Goal: Information Seeking & Learning: Learn about a topic

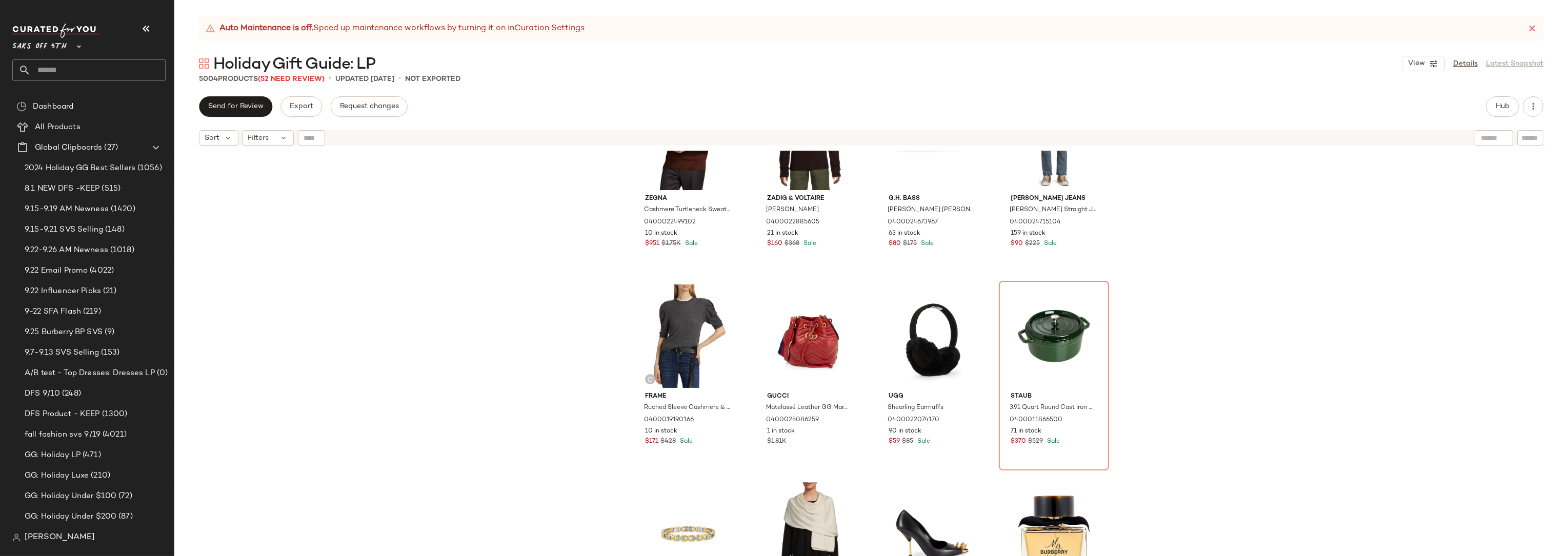
scroll to position [3752, 0]
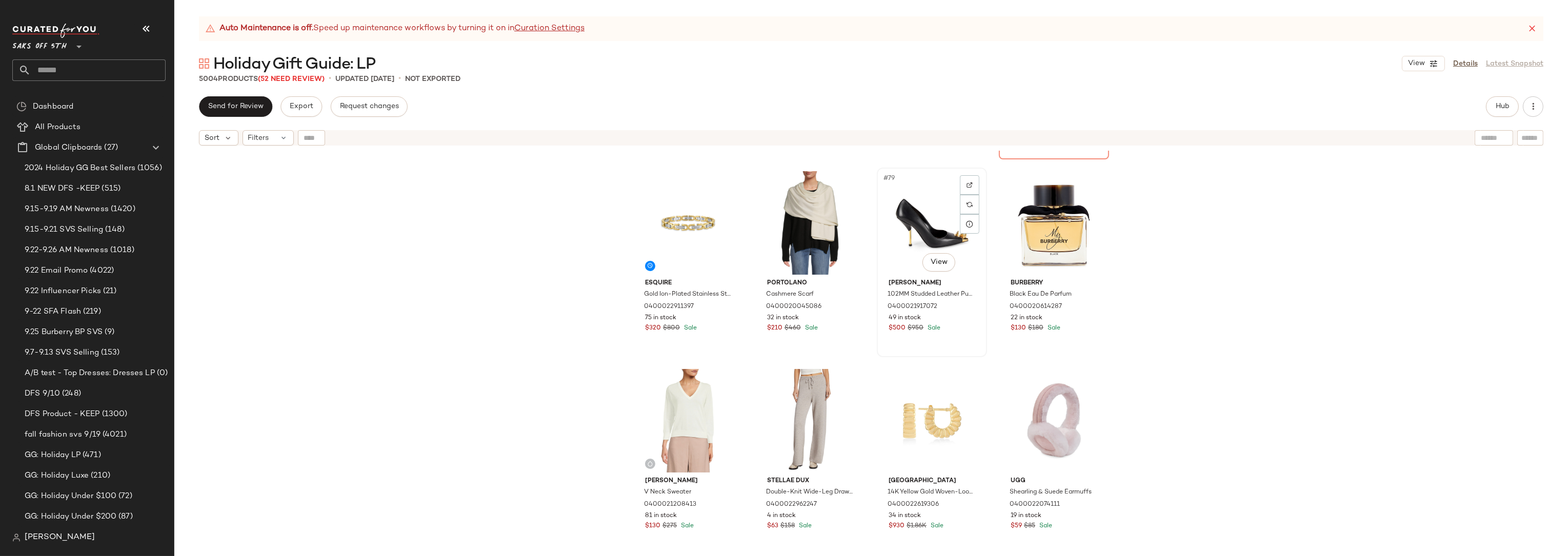
click at [926, 188] on div "#79 View" at bounding box center [932, 222] width 103 height 104
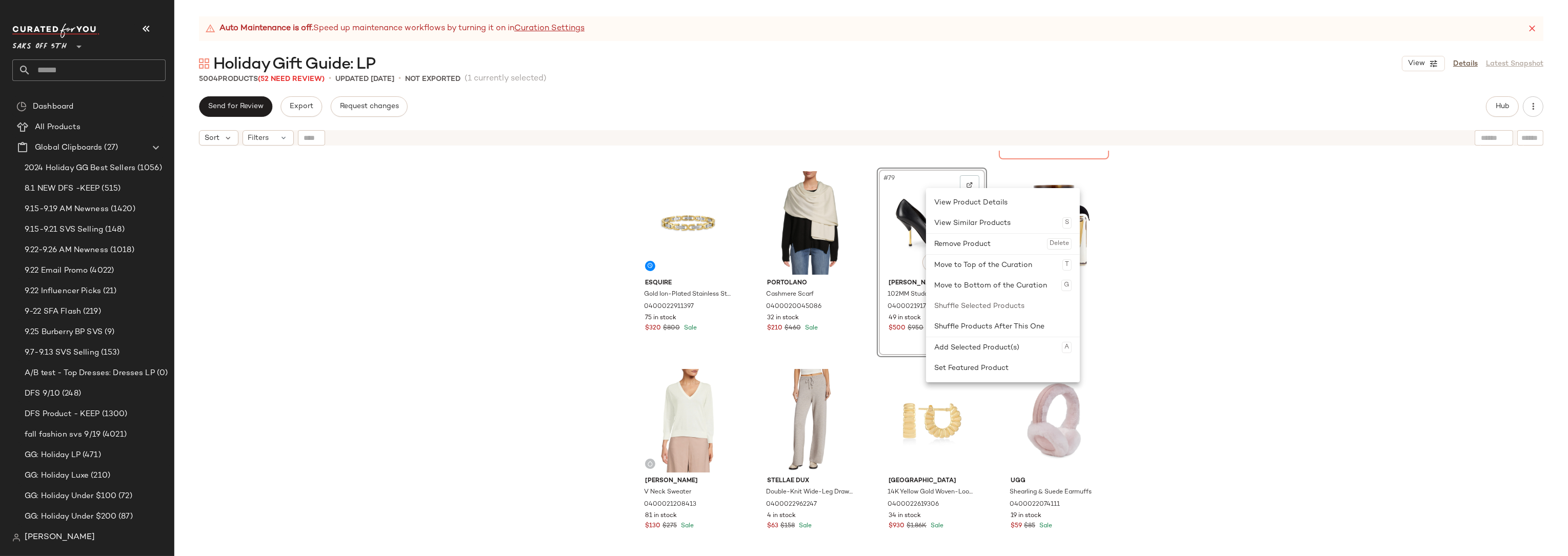
click at [1208, 263] on div "Frame Ruched Sleeve Cashmere & Wool Sweater 0400019190166 10 in stock $171 $428…" at bounding box center [871, 366] width 1394 height 431
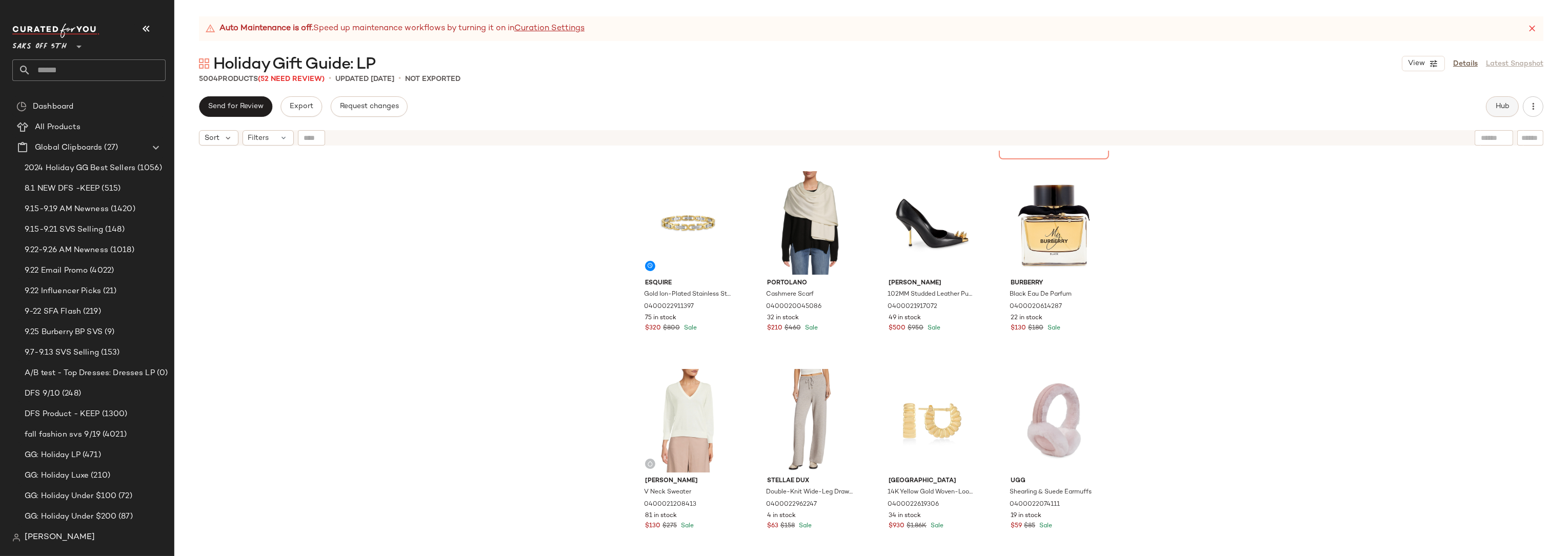
click at [1496, 106] on span "Hub" at bounding box center [1503, 106] width 14 height 8
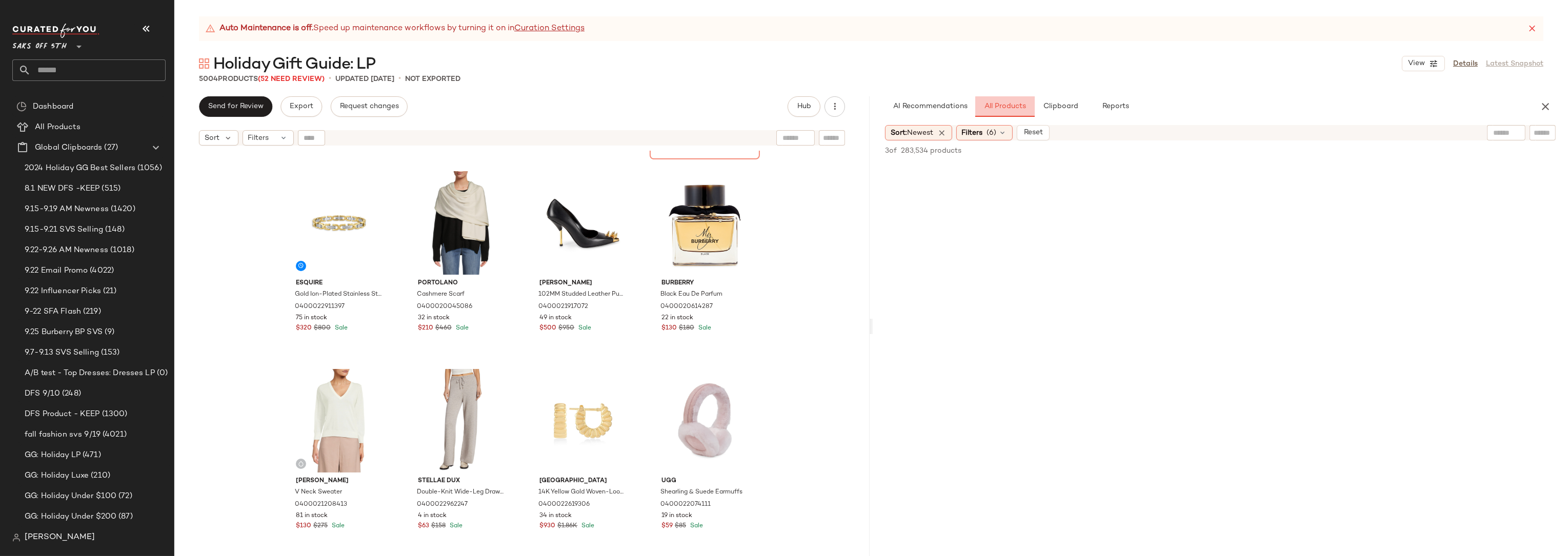
click at [1004, 105] on span "All Products" at bounding box center [1005, 106] width 42 height 8
click at [992, 133] on span "(6)" at bounding box center [992, 132] width 10 height 10
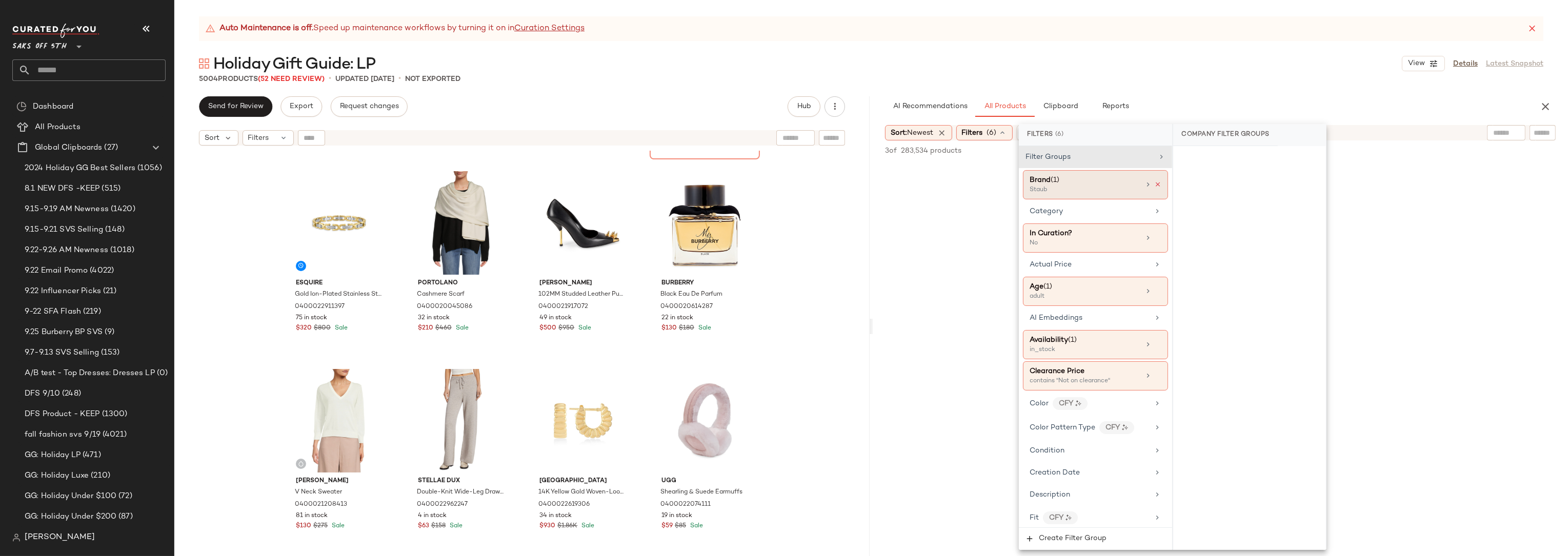
click at [1155, 185] on icon at bounding box center [1158, 185] width 7 height 7
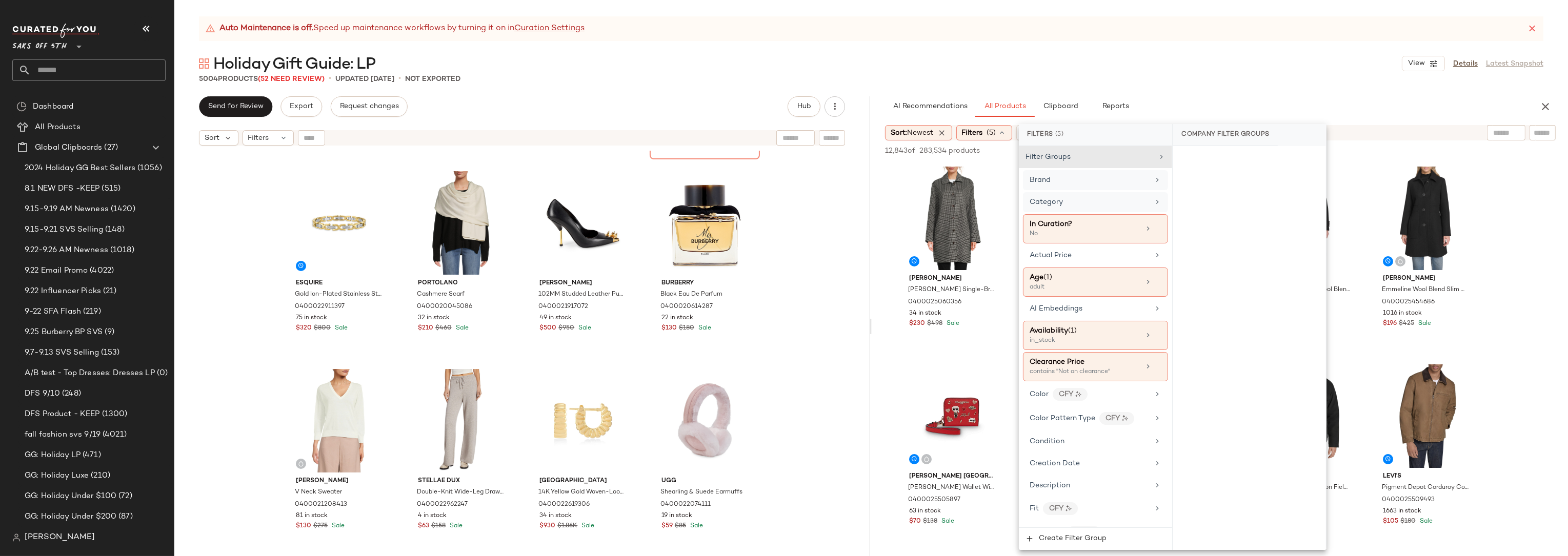
click at [1085, 199] on div "Category" at bounding box center [1089, 202] width 119 height 10
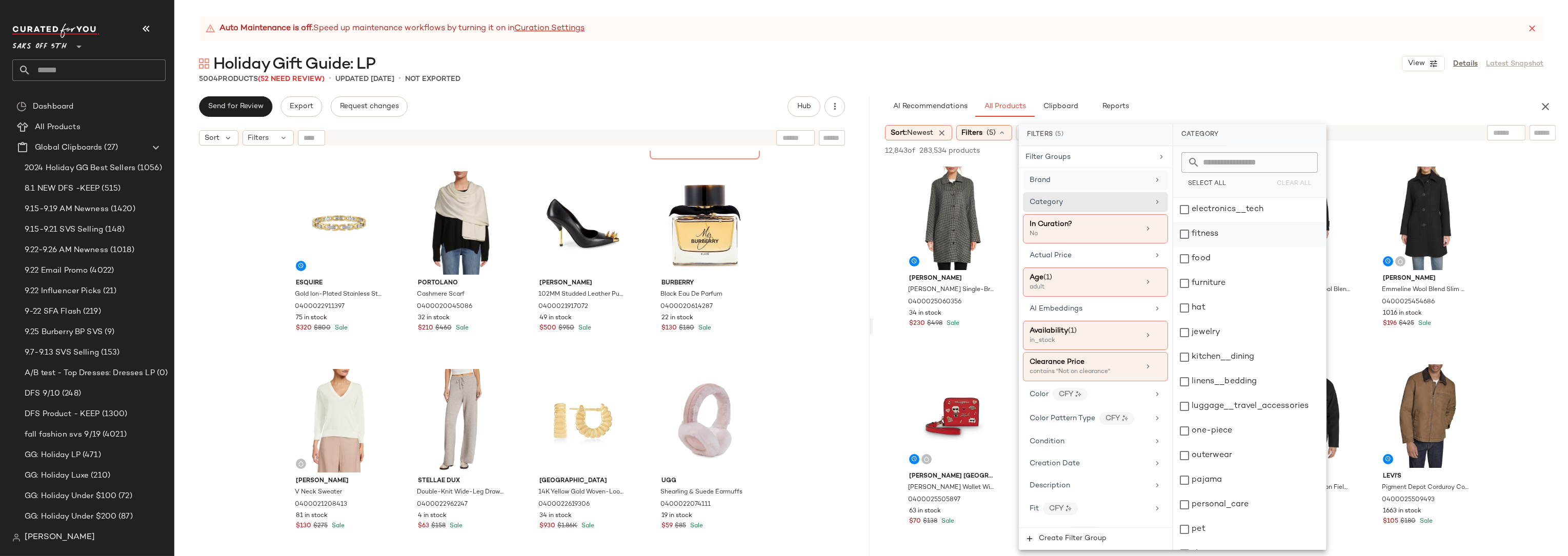
scroll to position [262, 0]
click at [1219, 442] on div "shoe" at bounding box center [1249, 439] width 153 height 24
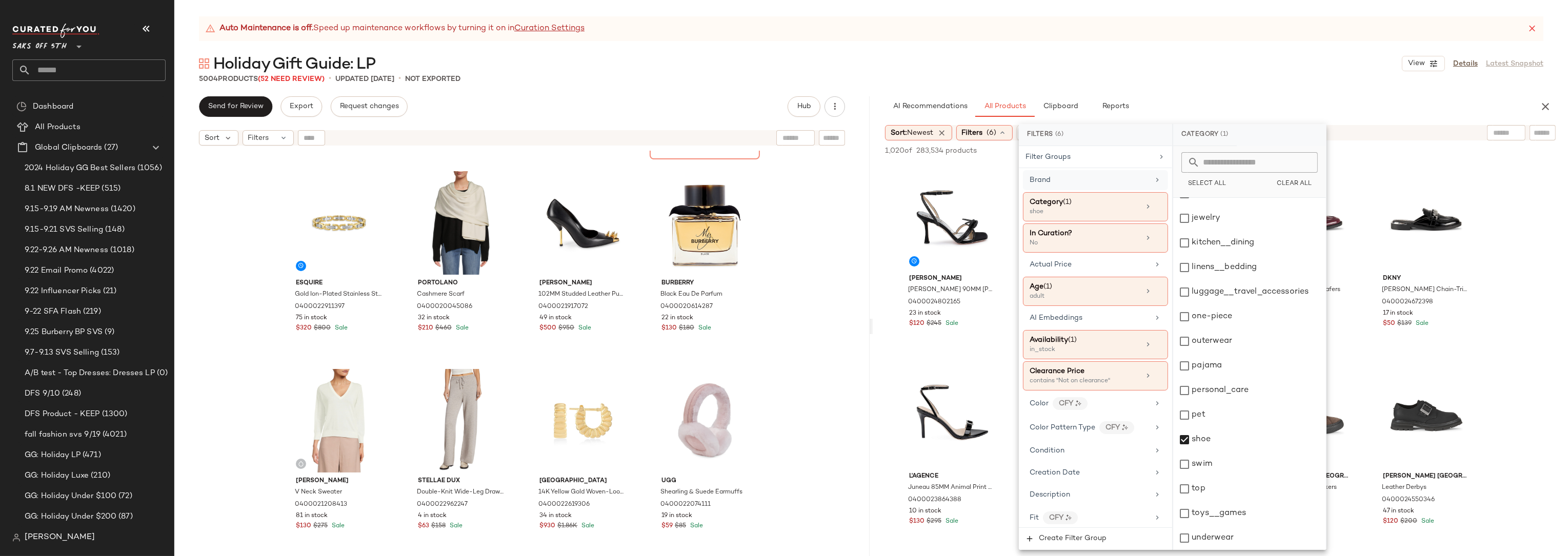
click at [1360, 115] on div "AI Recommendations All Products Clipboard Reports" at bounding box center [1203, 107] width 637 height 21
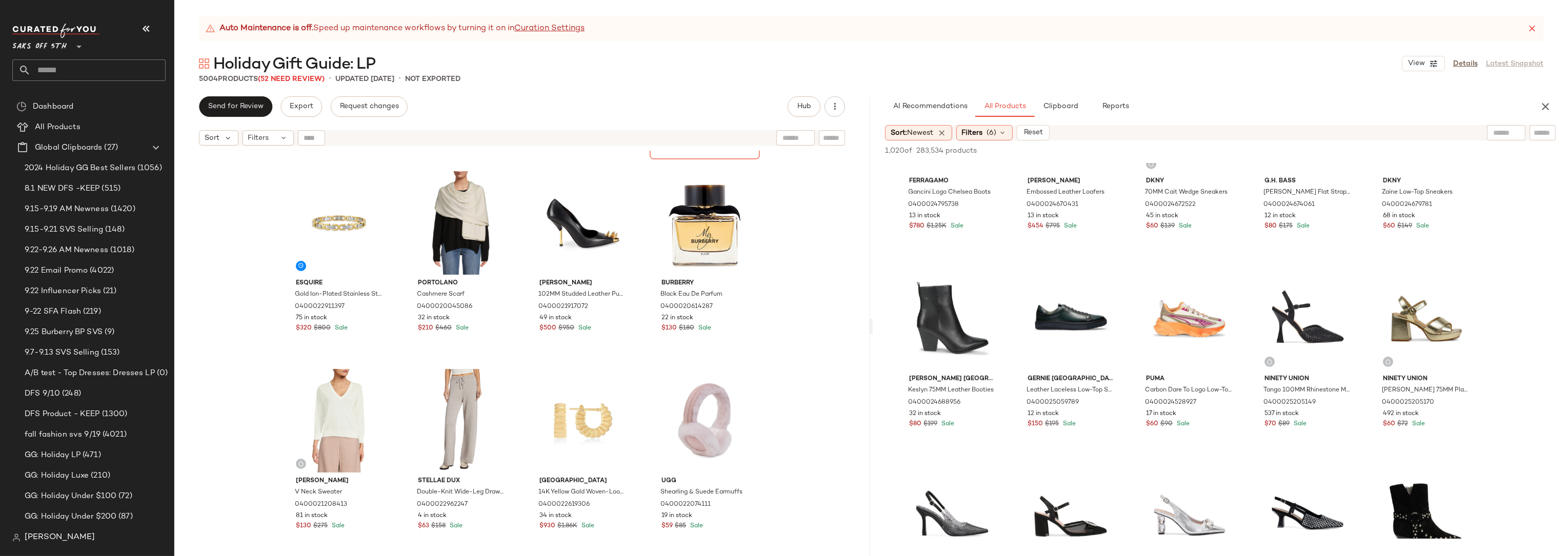
scroll to position [1087, 0]
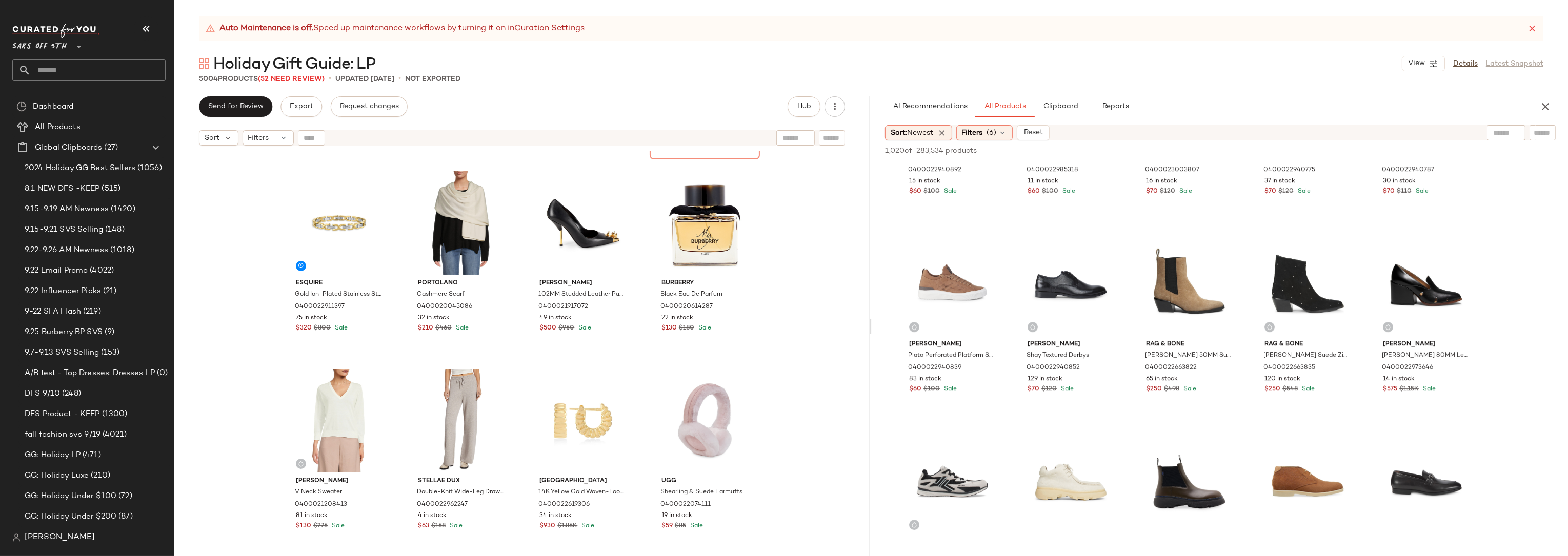
scroll to position [7272, 0]
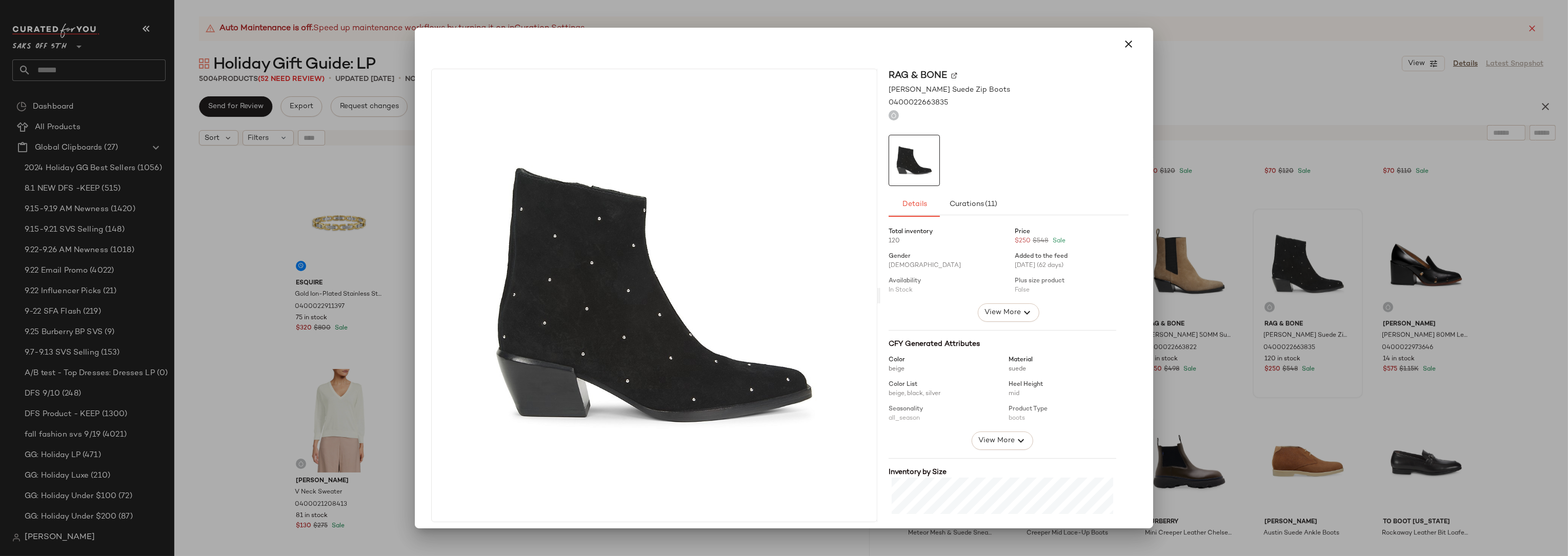
drag, startPoint x: 1339, startPoint y: 302, endPoint x: 718, endPoint y: 287, distance: 621.2
click at [1126, 42] on icon "button" at bounding box center [1128, 44] width 12 height 12
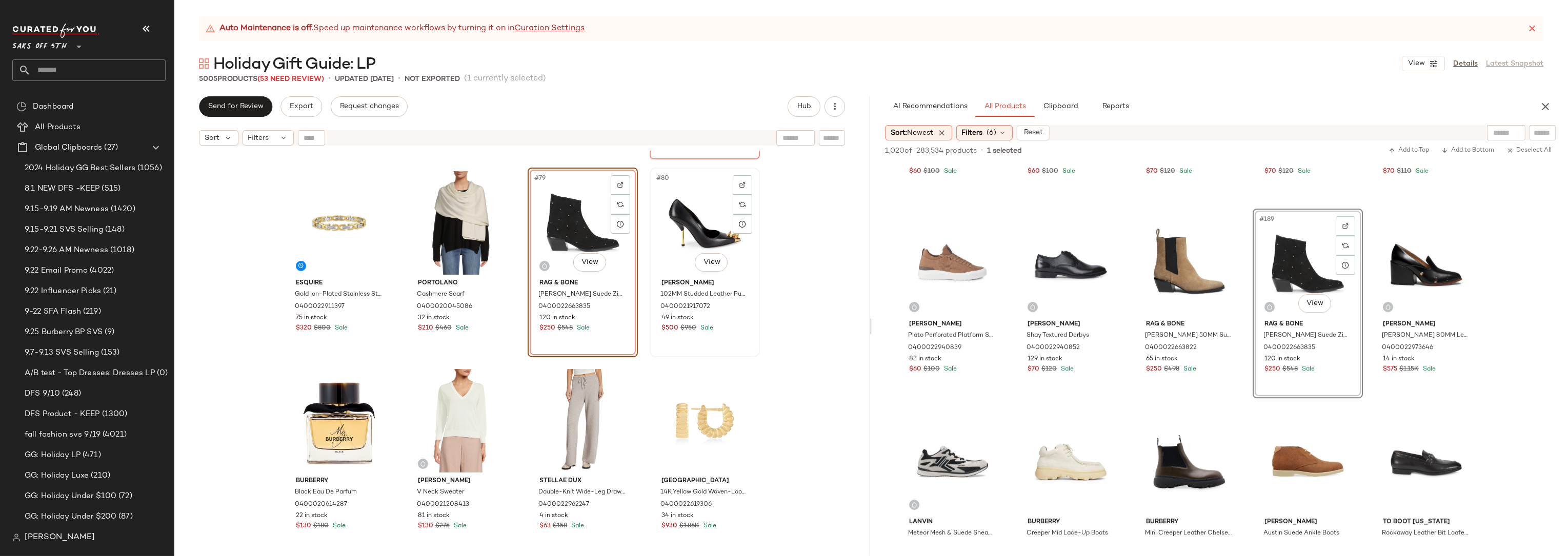
click at [698, 196] on div "#80 View" at bounding box center [705, 222] width 103 height 104
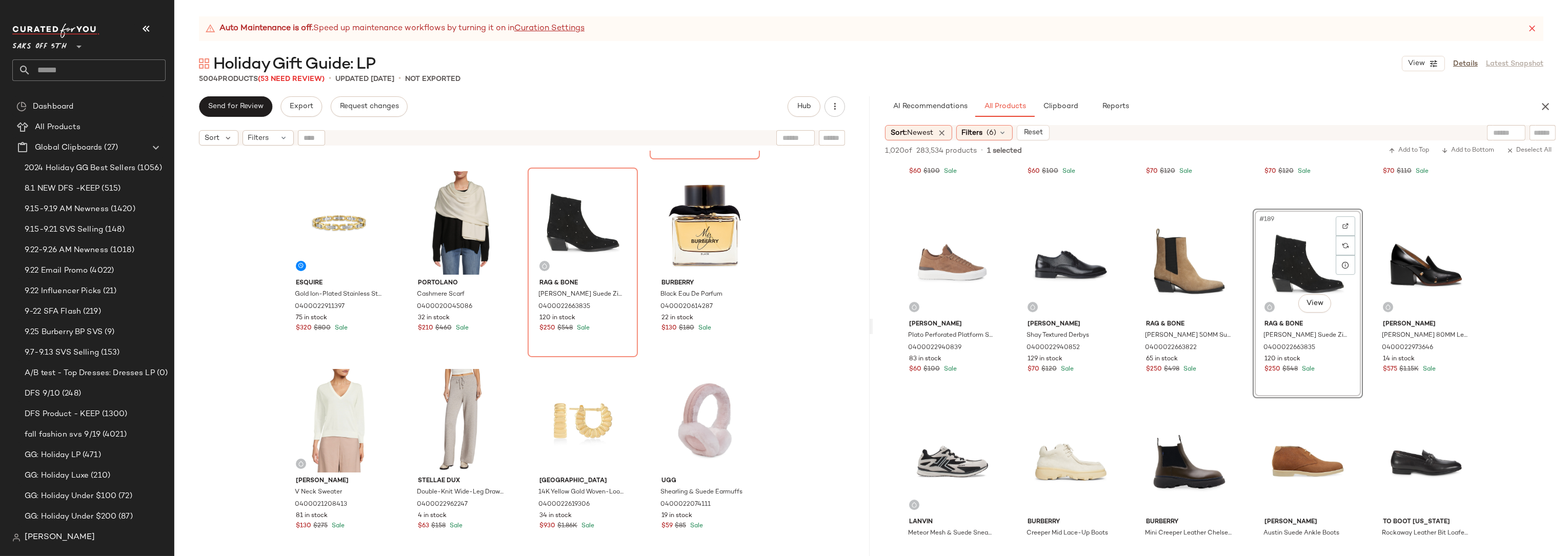
click at [822, 215] on div "Frame Ruched Sleeve Cashmere & Wool Sweater 0400019190166 10 in stock $171 $428…" at bounding box center [522, 366] width 695 height 431
click at [818, 275] on div "Frame Ruched Sleeve Cashmere & Wool Sweater 0400019190166 10 in stock $171 $428…" at bounding box center [522, 366] width 695 height 431
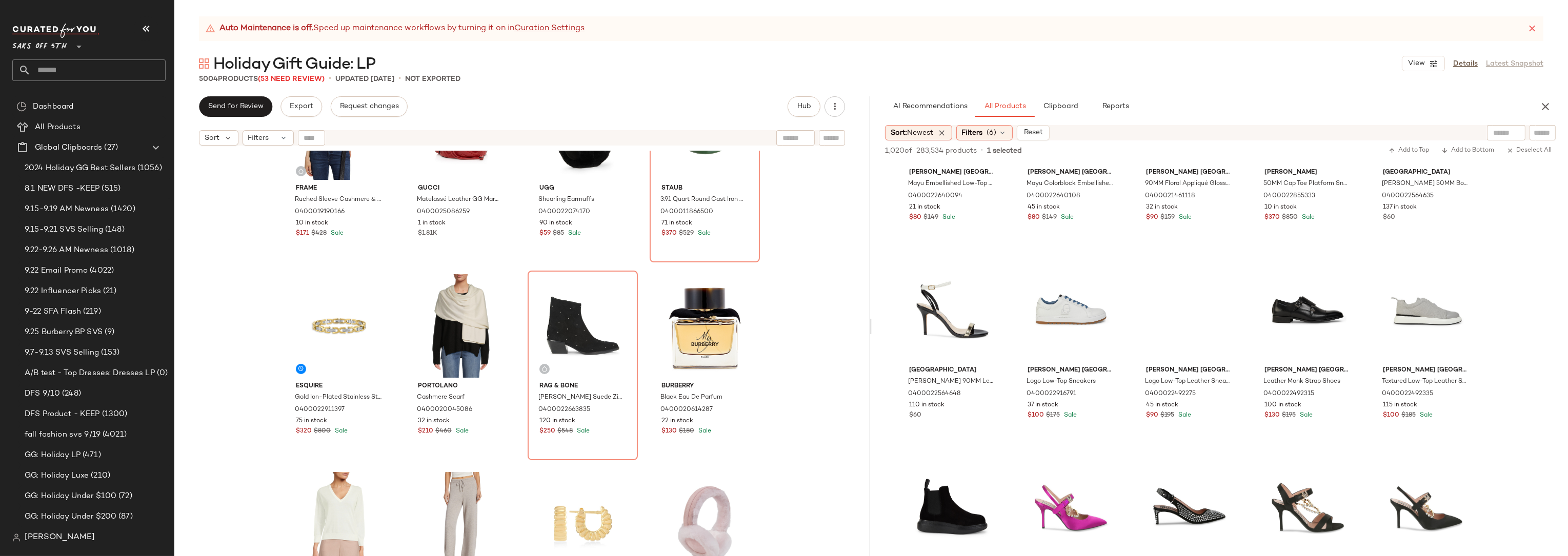
scroll to position [9157, 0]
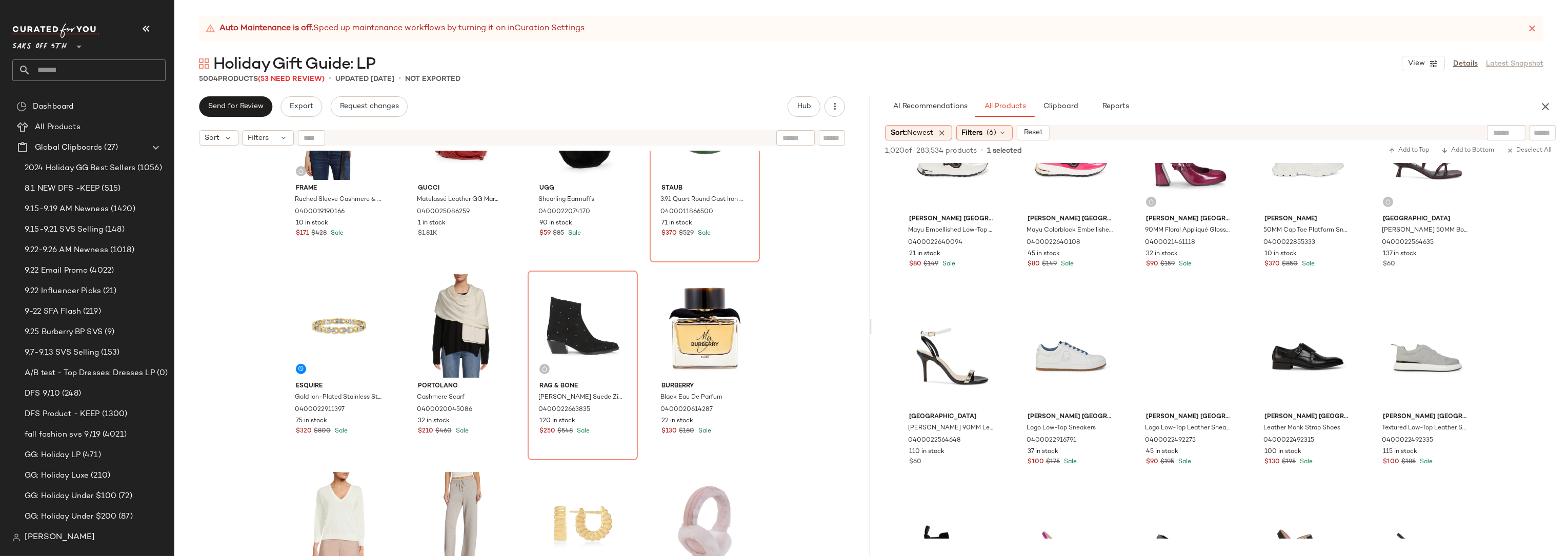
click at [803, 313] on div "Frame Ruched Sleeve Cashmere & Wool Sweater 0400019190166 10 in stock $171 $428…" at bounding box center [522, 366] width 695 height 431
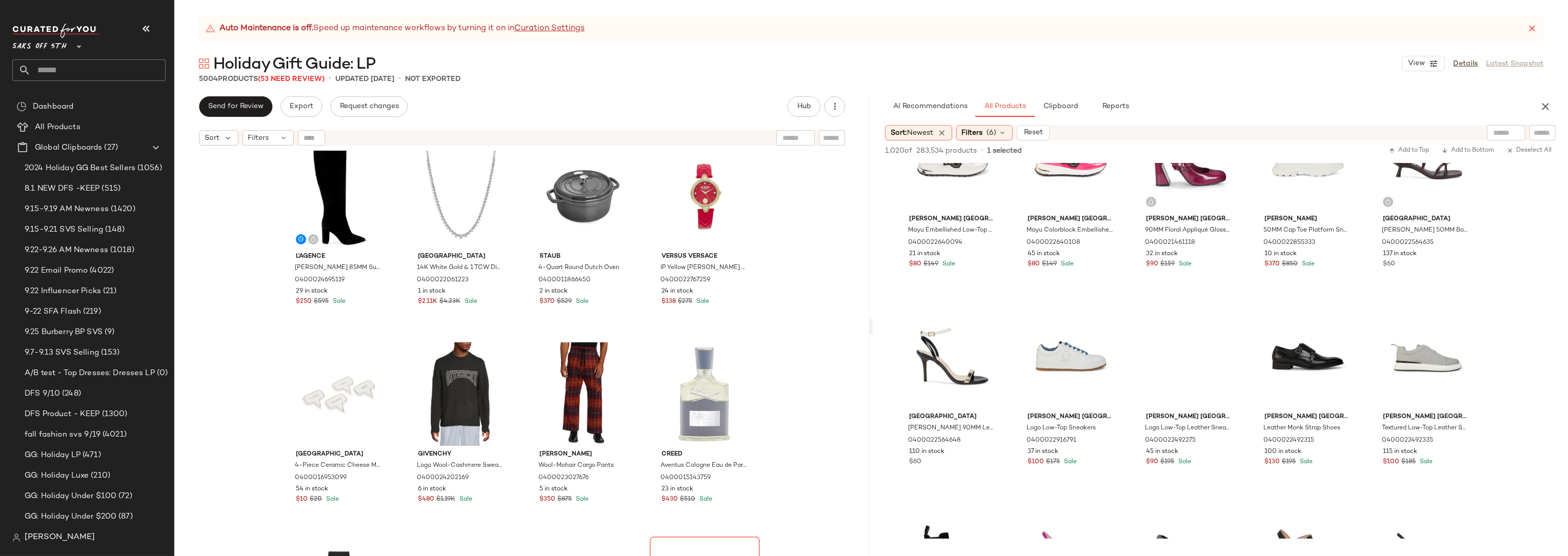
scroll to position [5654, 0]
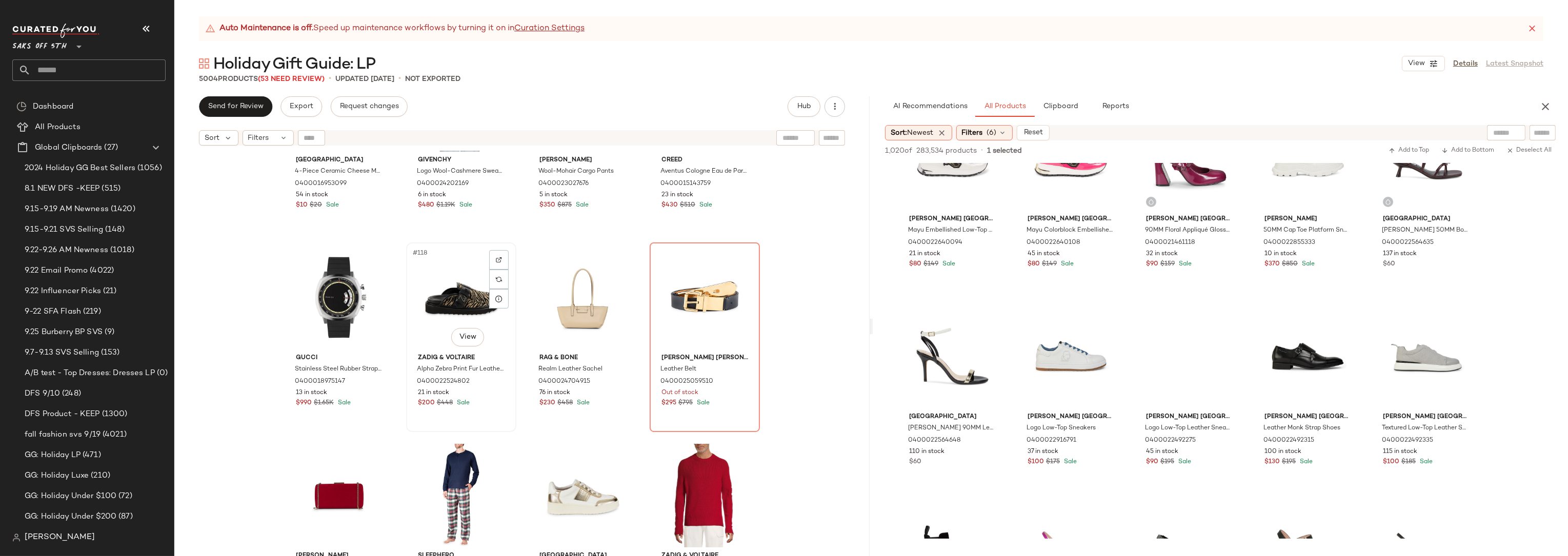
click at [441, 268] on div "#118 View" at bounding box center [461, 297] width 103 height 104
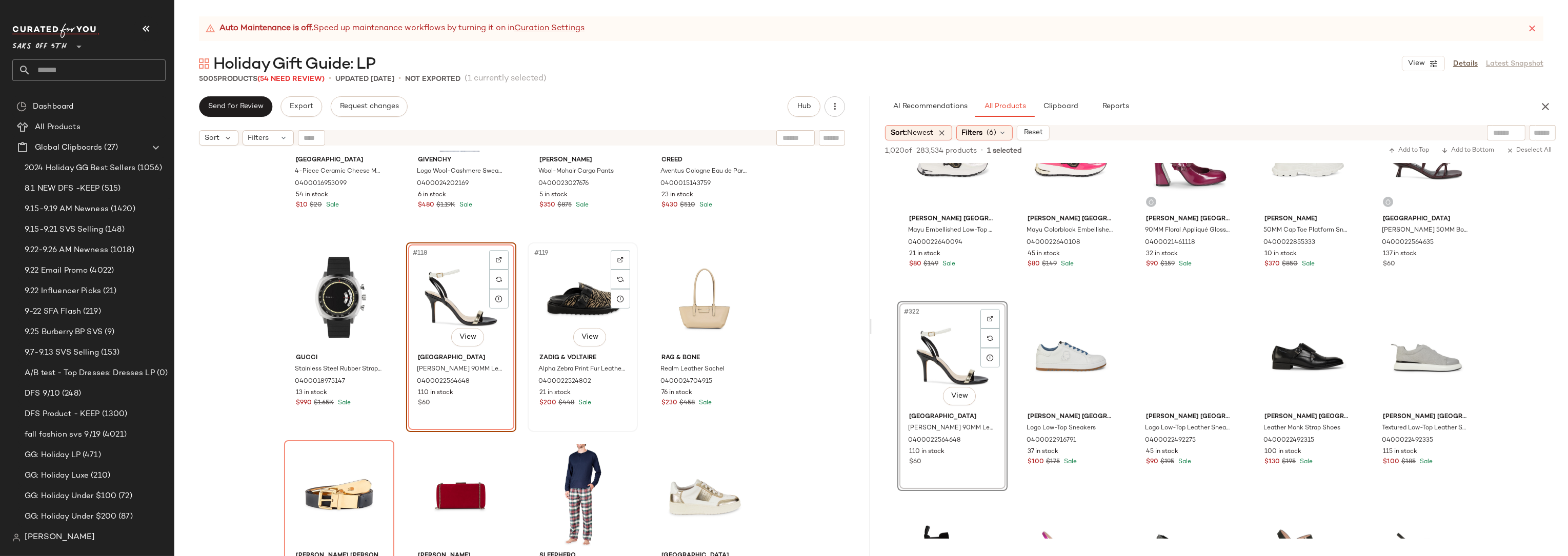
click at [579, 255] on div "#119 View" at bounding box center [583, 297] width 103 height 104
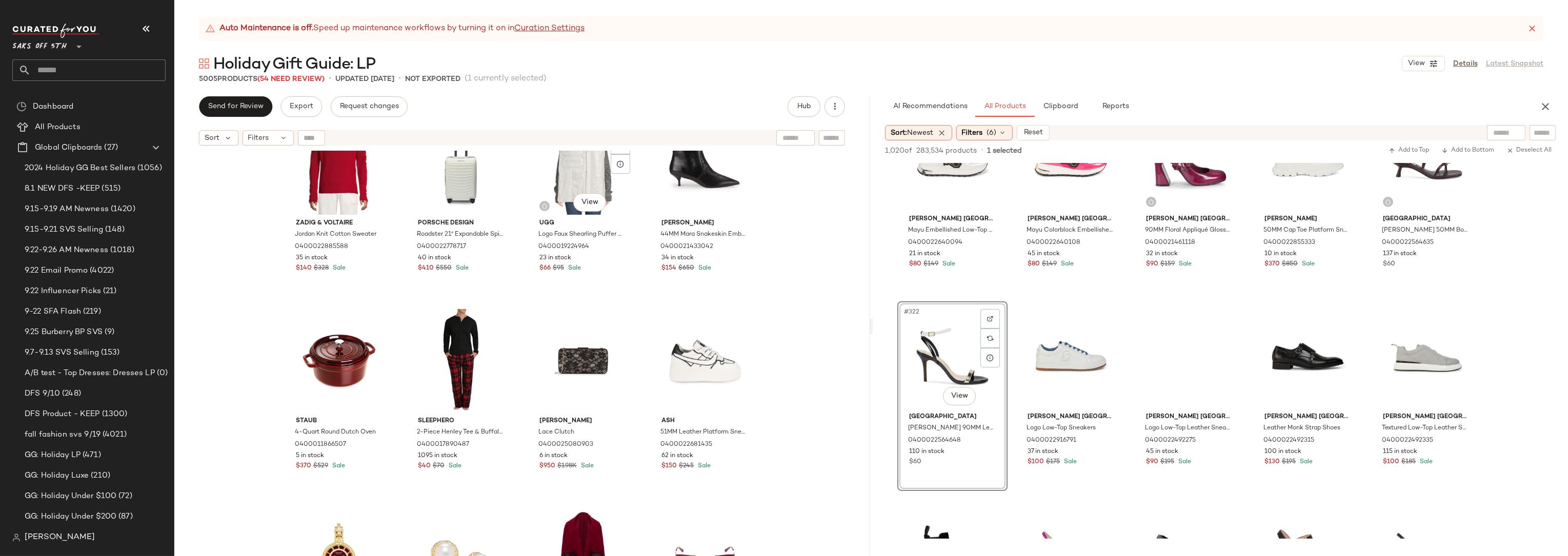
scroll to position [6191, 0]
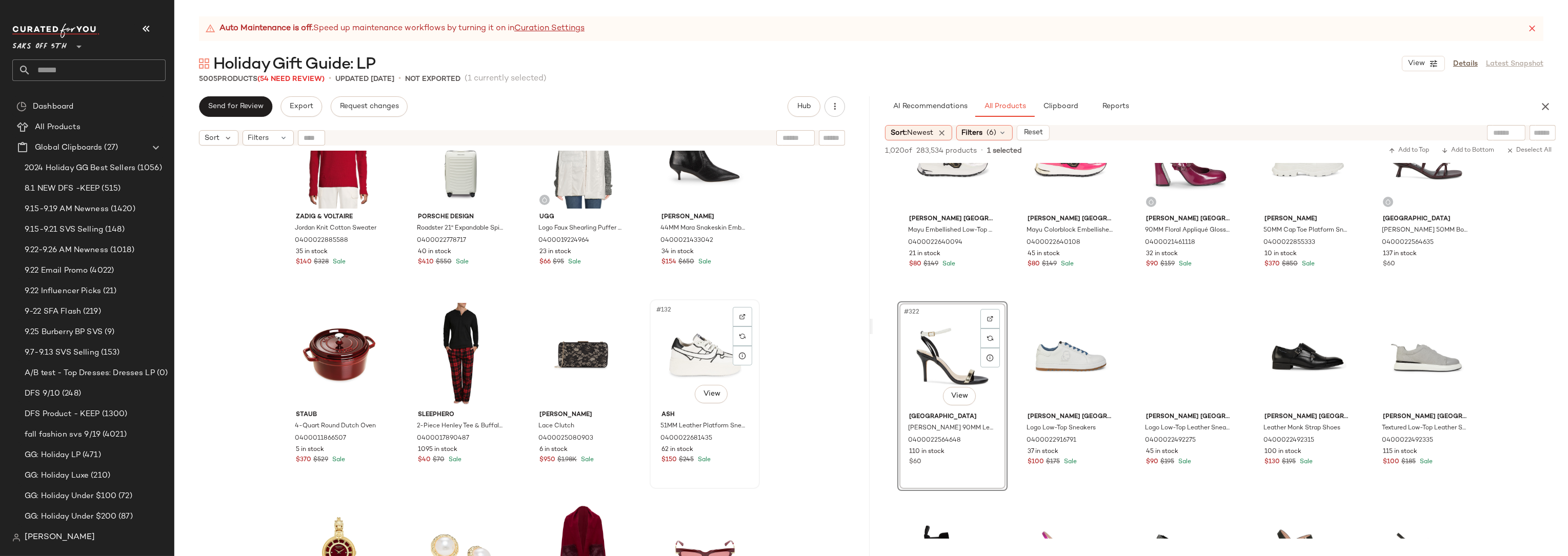
click at [689, 325] on div "#132 View" at bounding box center [705, 354] width 103 height 104
click at [712, 390] on body "Saks OFF 5TH ** Dashboard All Products Global Clipboards (27) 2024 Holiday GG B…" at bounding box center [784, 278] width 1568 height 556
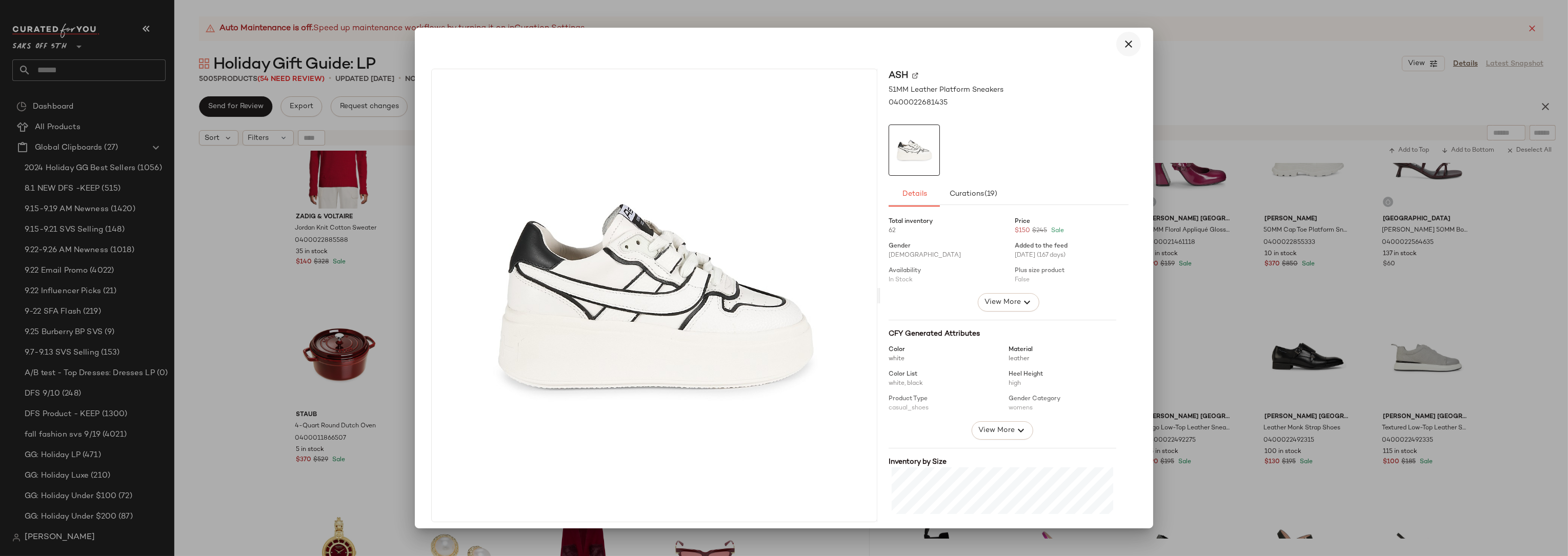
click at [1126, 44] on icon "button" at bounding box center [1128, 44] width 12 height 12
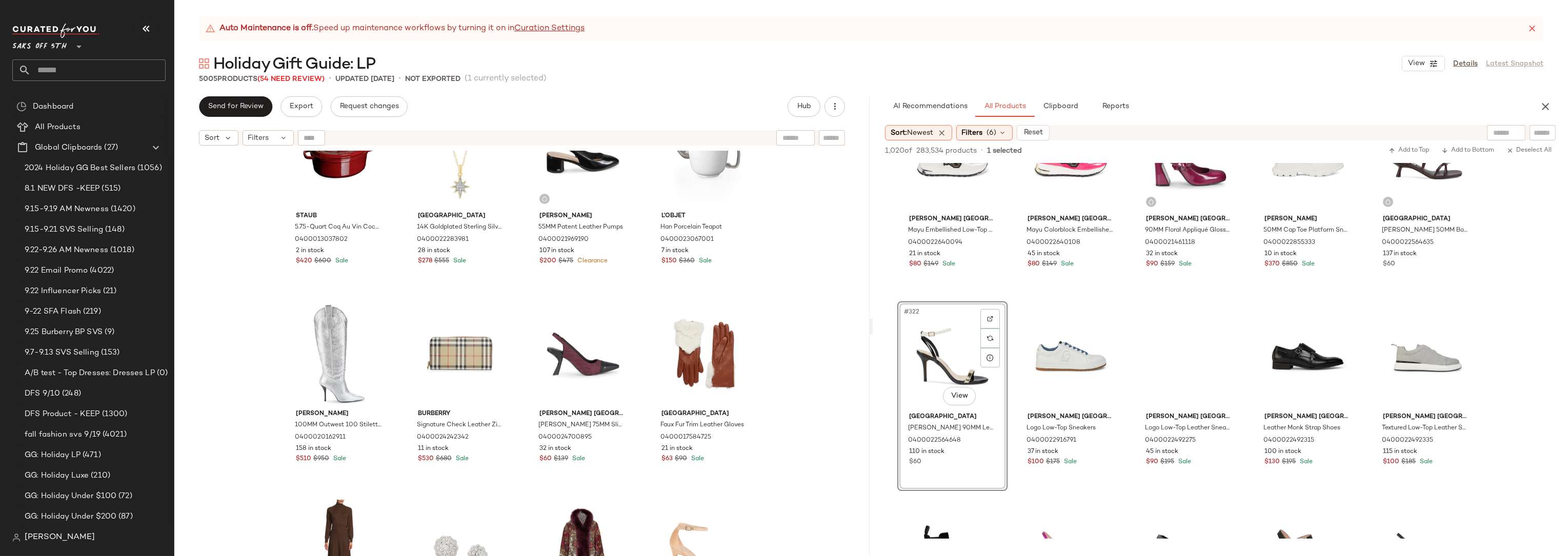
scroll to position [7455, 0]
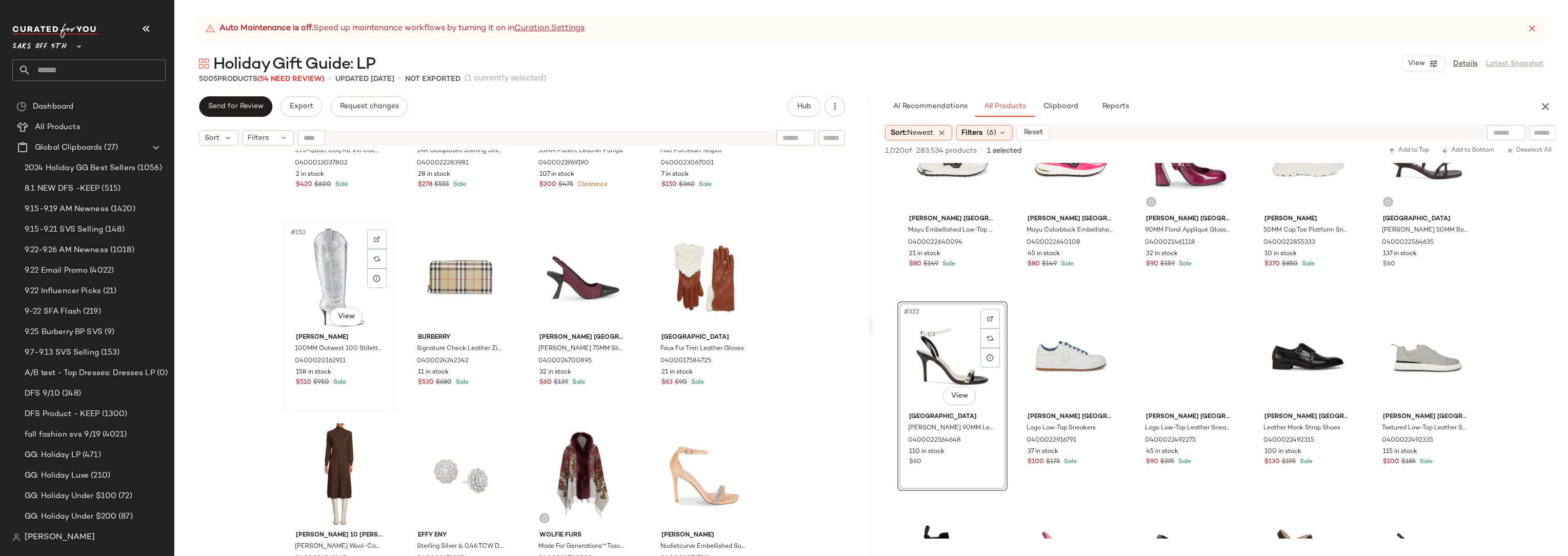
click at [308, 263] on div "#153 View" at bounding box center [339, 277] width 103 height 104
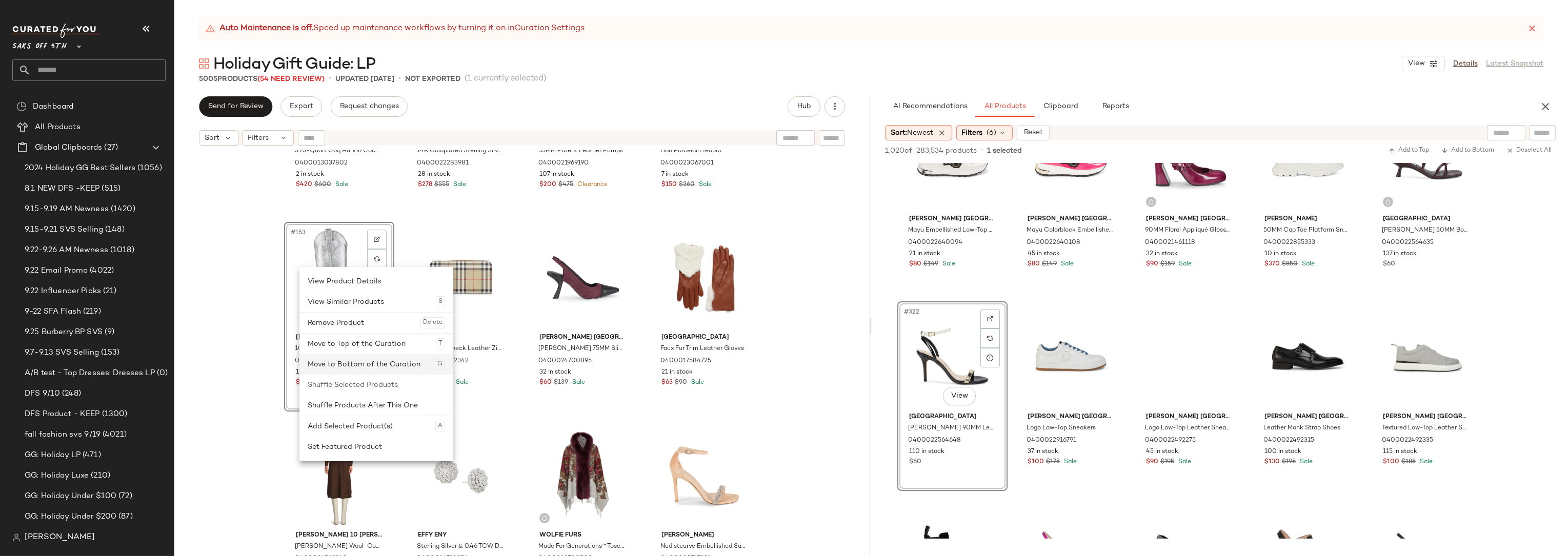
click at [351, 355] on div "Move to Bottom of the Curation G" at bounding box center [377, 364] width 138 height 21
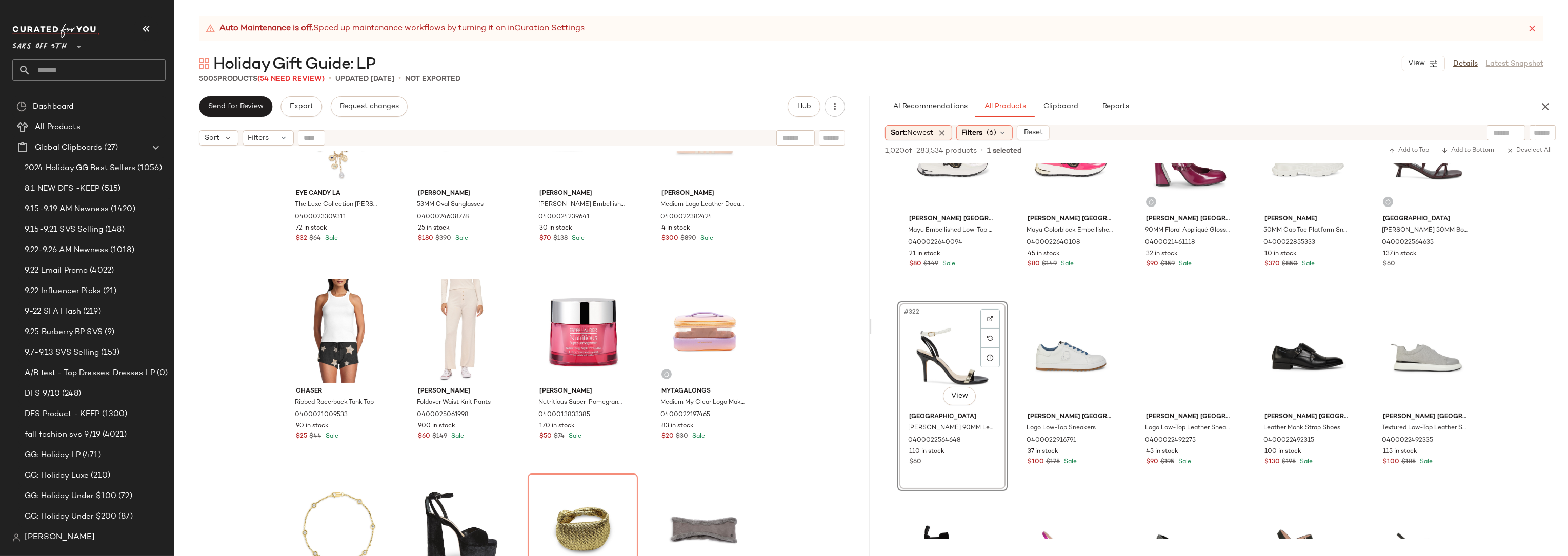
scroll to position [9645, 0]
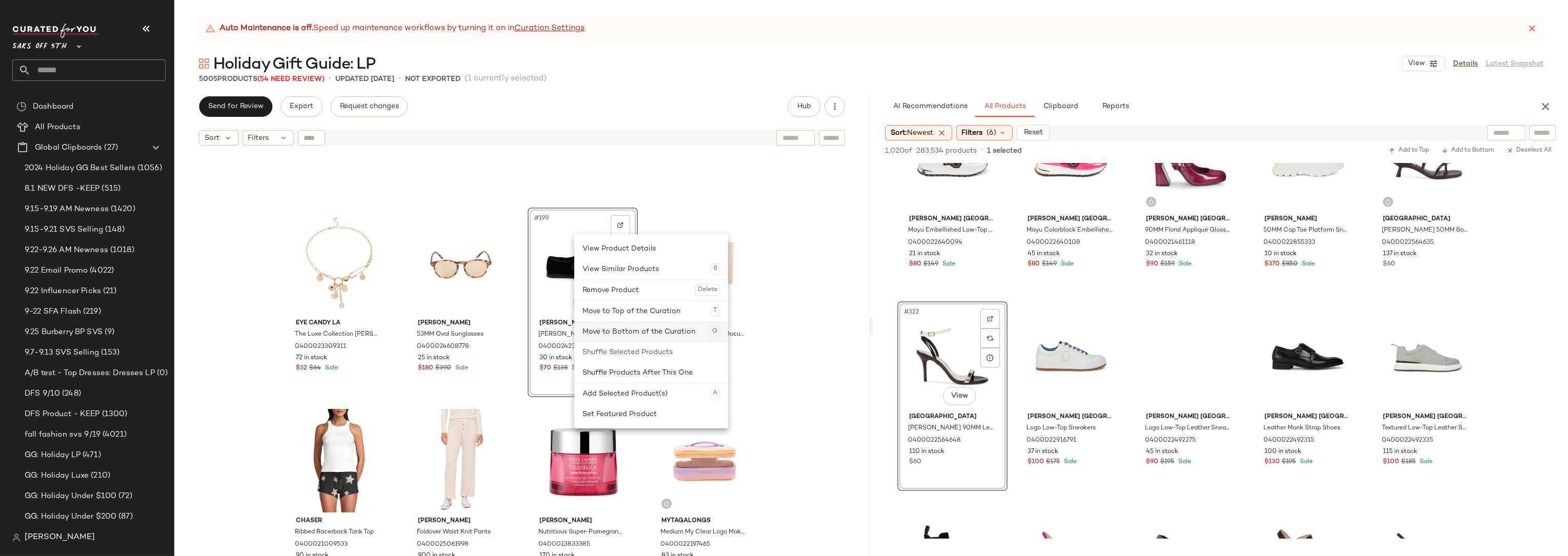
click at [636, 327] on div "Move to Bottom of the Curation G" at bounding box center [651, 332] width 138 height 21
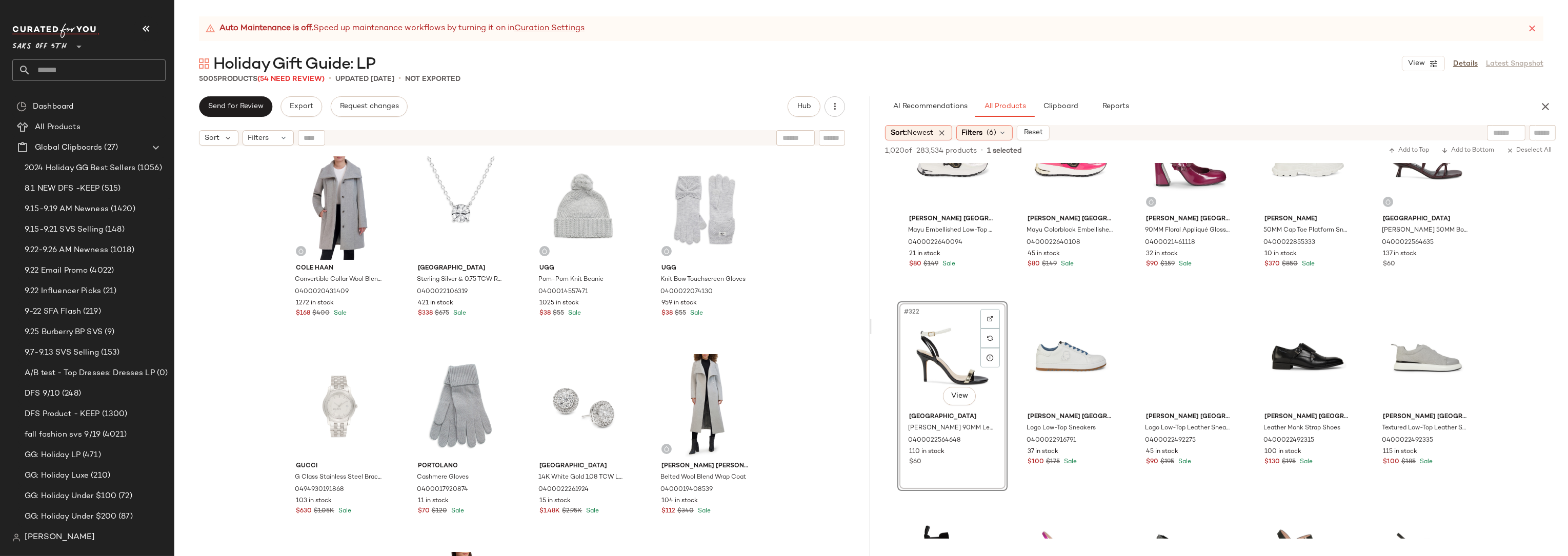
click at [815, 196] on div "Cole Haan Convertible Collar Wool Blend Coat 0400020431409 1272 in stock $168 $…" at bounding box center [522, 366] width 695 height 431
click at [828, 199] on div "Cole Haan Convertible Collar Wool Blend Coat 0400020431409 1272 in stock $168 $…" at bounding box center [522, 366] width 695 height 431
click at [1550, 106] on icon "button" at bounding box center [1545, 106] width 12 height 12
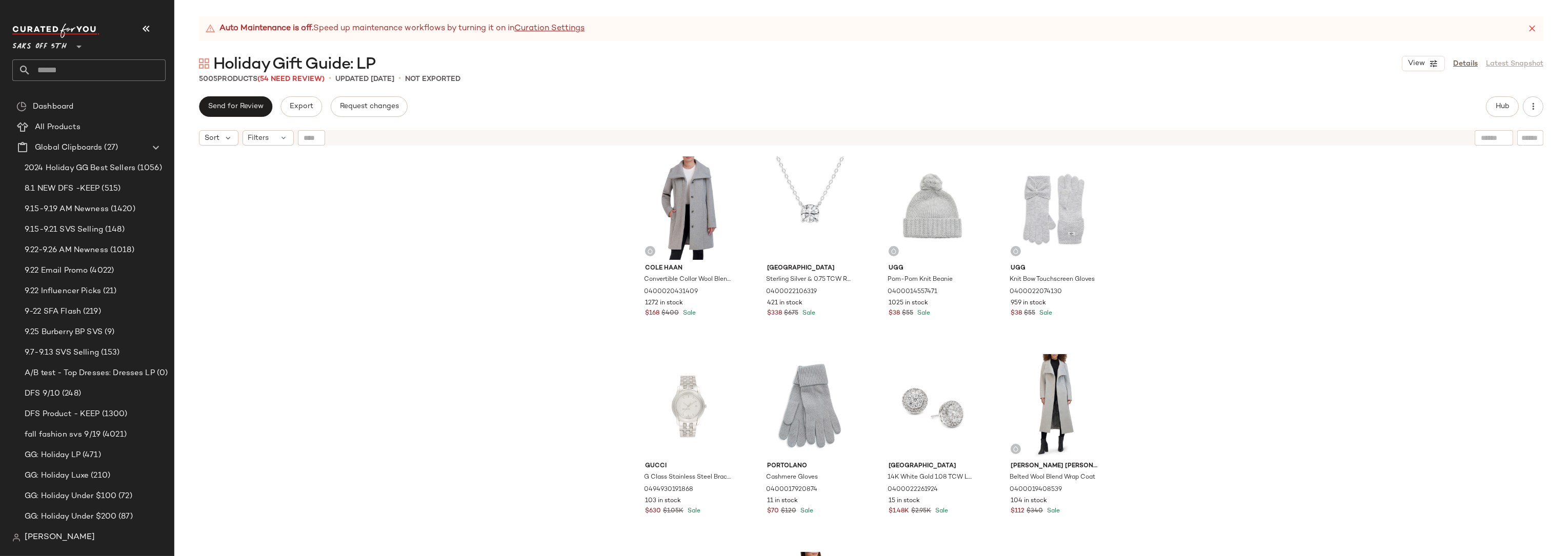
click at [1285, 208] on div "Cole Haan Convertible Collar Wool Blend Coat 0400020431409 1272 in stock $168 $…" at bounding box center [871, 366] width 1394 height 431
click at [1326, 208] on div "Cole Haan Convertible Collar Wool Blend Coat 0400020431409 1272 in stock $168 $…" at bounding box center [871, 366] width 1394 height 431
click at [1327, 268] on div "Cole Haan Convertible Collar Wool Blend Coat 0400020431409 1272 in stock $168 $…" at bounding box center [871, 366] width 1394 height 431
click at [329, 190] on div "Cole Haan Convertible Collar Wool Blend Coat 0400020431409 1272 in stock $168 $…" at bounding box center [871, 366] width 1394 height 431
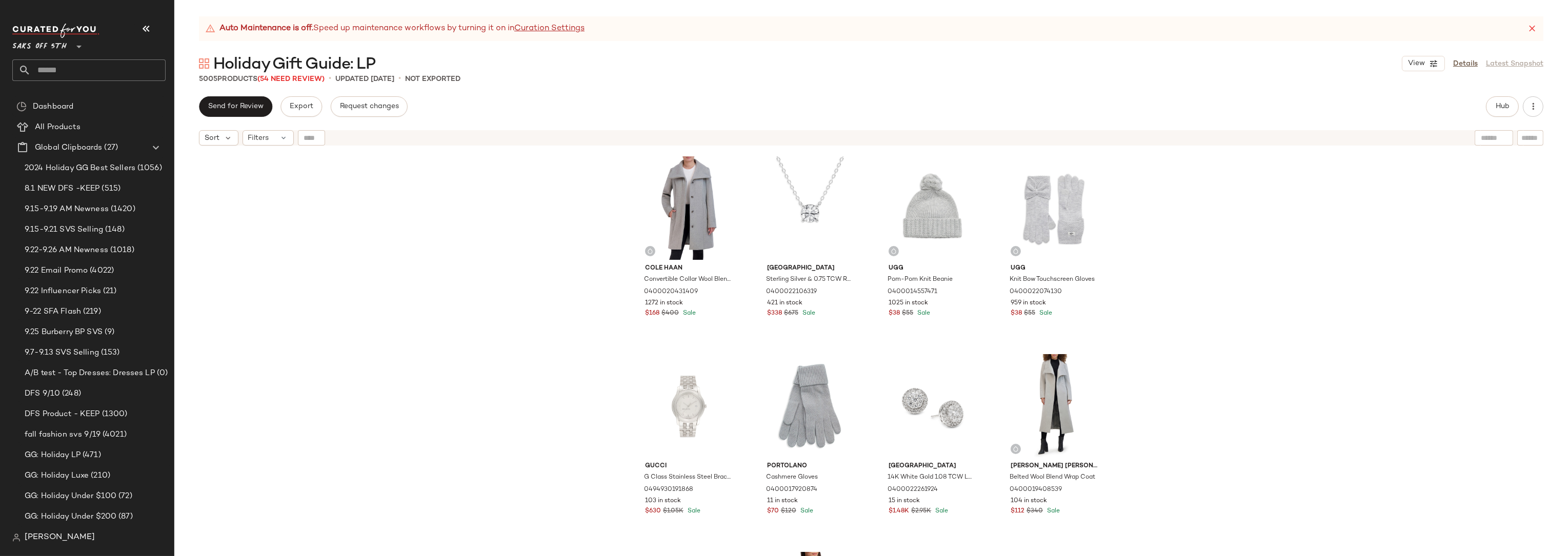
click at [327, 190] on div "Cole Haan Convertible Collar Wool Blend Coat 0400020431409 1272 in stock $168 $…" at bounding box center [871, 366] width 1394 height 431
click at [1238, 235] on div "Cole Haan Convertible Collar Wool Blend Coat 0400020431409 1272 in stock $168 $…" at bounding box center [871, 366] width 1394 height 431
click at [1326, 219] on div "Cole Haan Convertible Collar Wool Blend Coat 0400020431409 1272 in stock $168 $…" at bounding box center [871, 366] width 1394 height 431
click at [344, 190] on div "Cole Haan Convertible Collar Wool Blend Coat 0400020431409 1272 in stock $168 $…" at bounding box center [871, 366] width 1394 height 431
